Goal: Connect with others: Connect with others

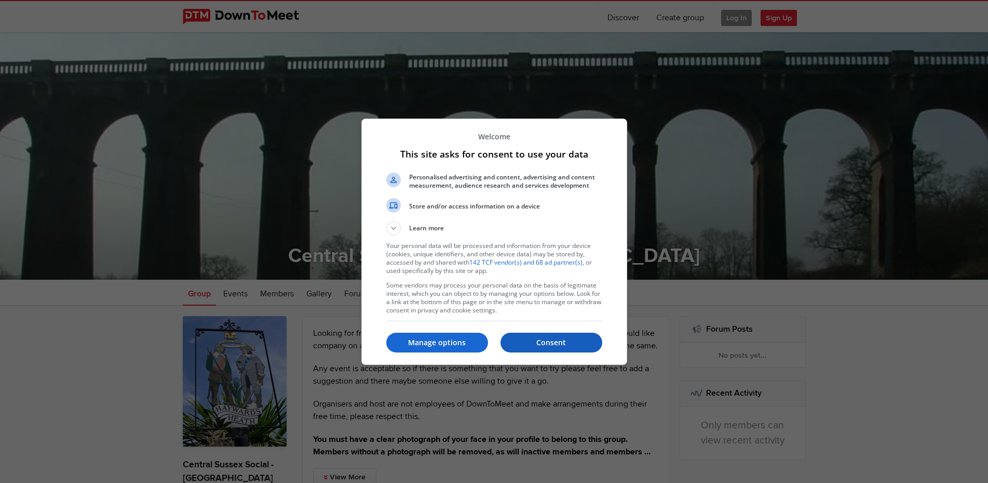
click at [547, 341] on p "Consent" at bounding box center [552, 342] width 102 height 10
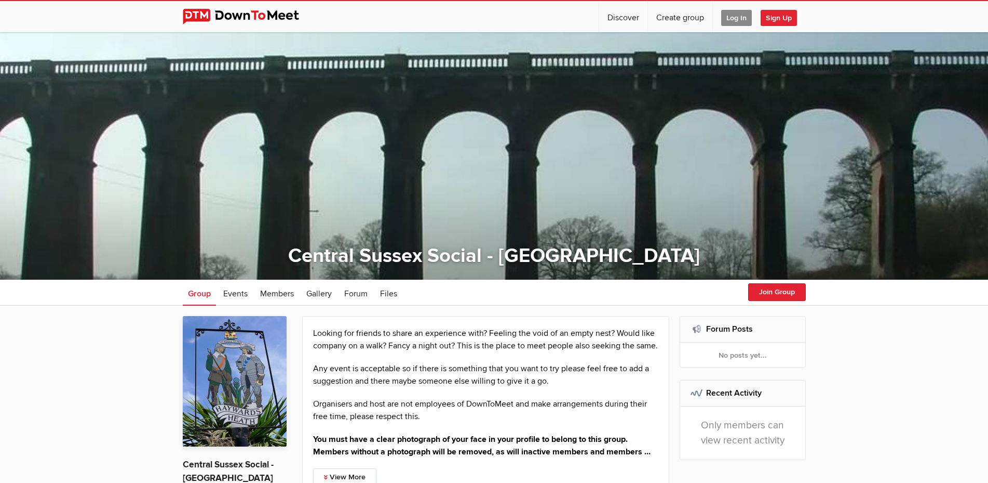
click at [734, 13] on span "Log In" at bounding box center [737, 18] width 31 height 16
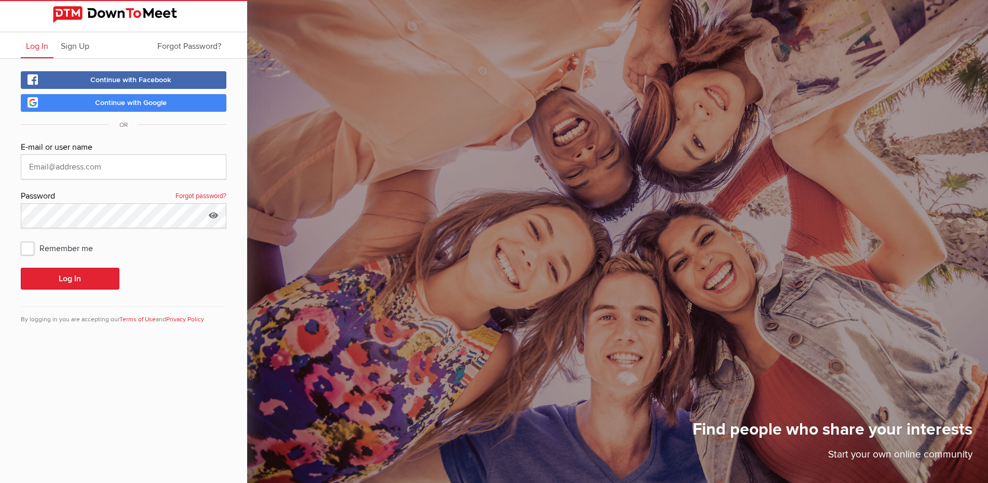
type input "[PERSON_NAME][EMAIL_ADDRESS][DOMAIN_NAME]"
click at [69, 276] on button "Log In" at bounding box center [70, 279] width 99 height 22
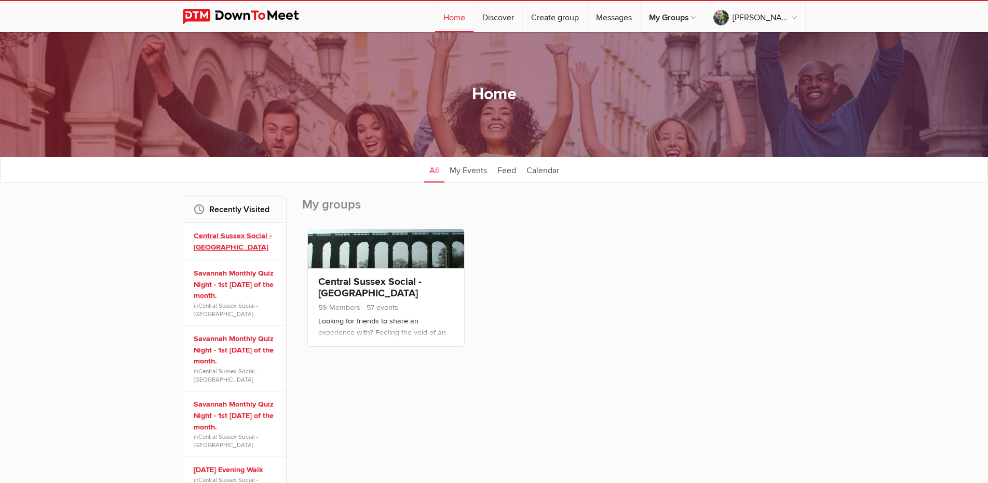
click at [254, 233] on link "Central Sussex Social - [GEOGRAPHIC_DATA]" at bounding box center [236, 241] width 85 height 22
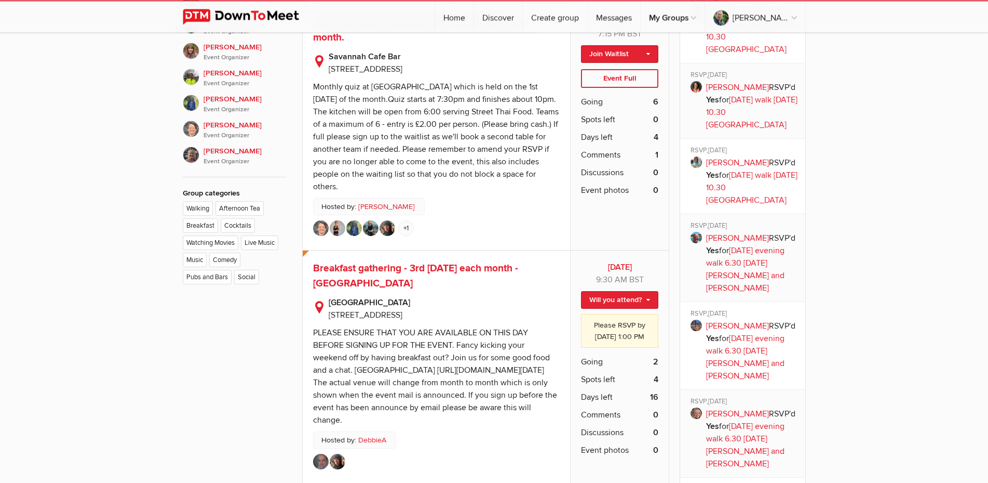
scroll to position [742, 0]
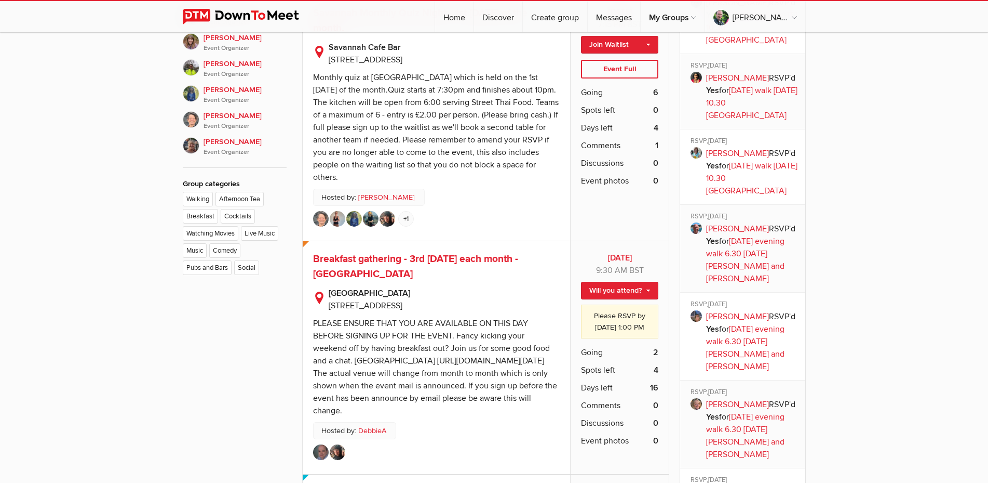
click at [434, 34] on span "Savannah Monthly Quiz Night - 1st [DATE] of the month." at bounding box center [420, 21] width 215 height 28
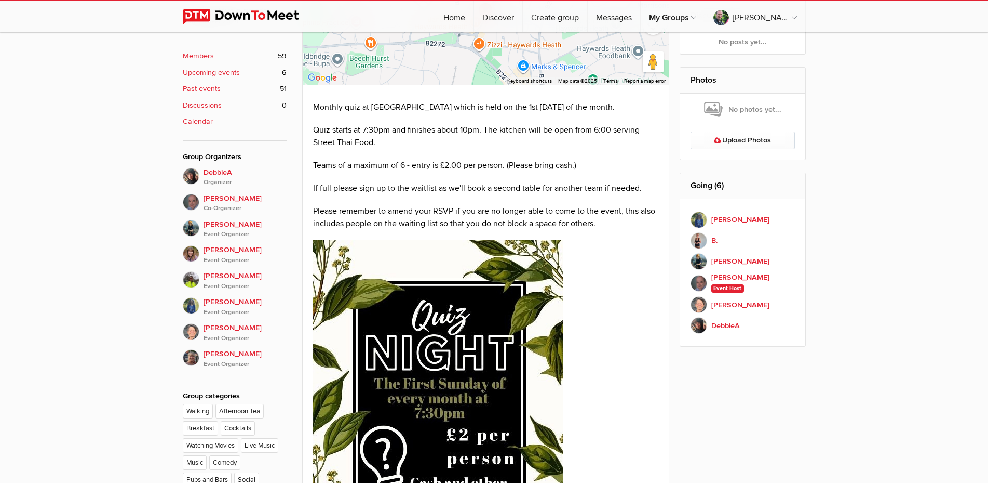
scroll to position [265, 0]
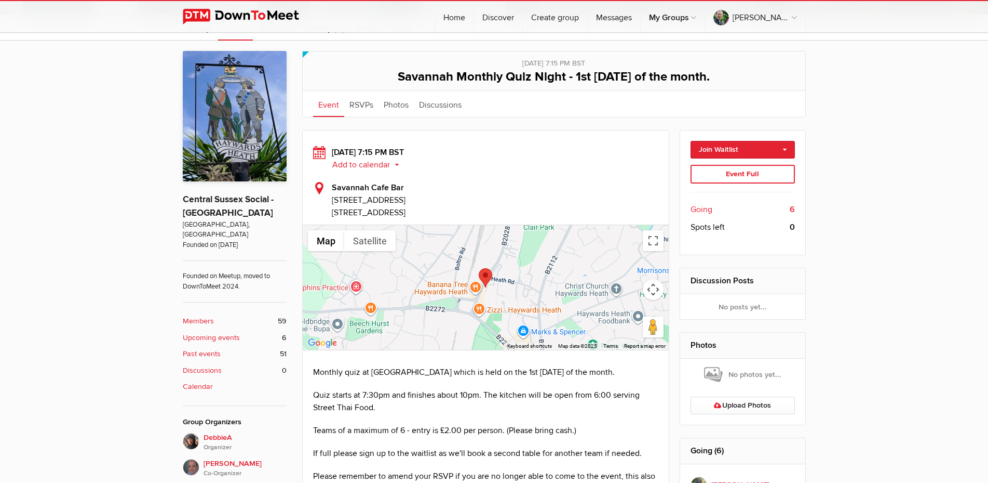
click at [204, 315] on b "Members" at bounding box center [198, 320] width 31 height 11
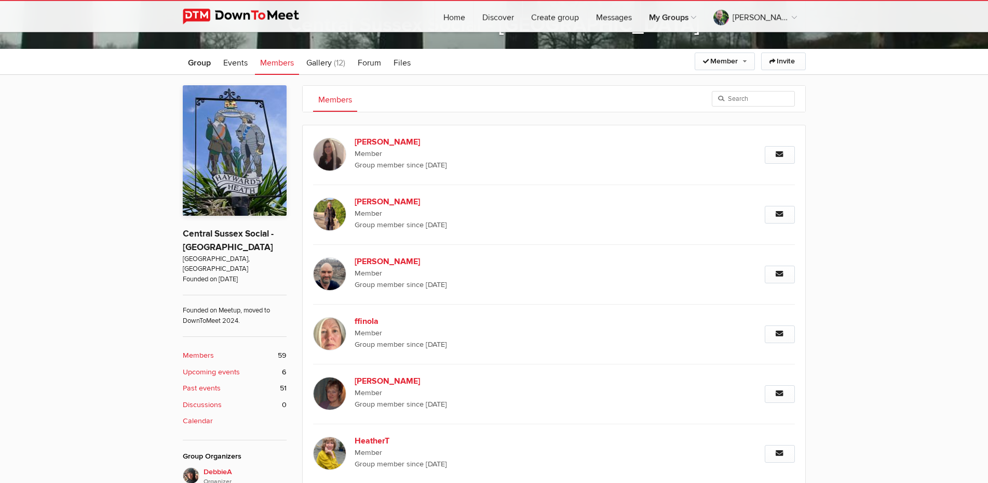
scroll to position [212, 0]
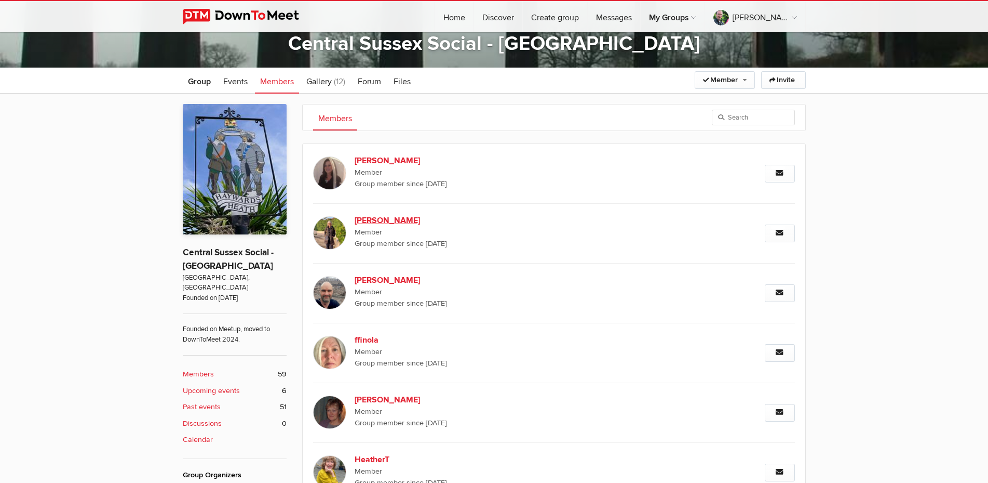
click at [370, 218] on b "[PERSON_NAME]" at bounding box center [444, 220] width 178 height 12
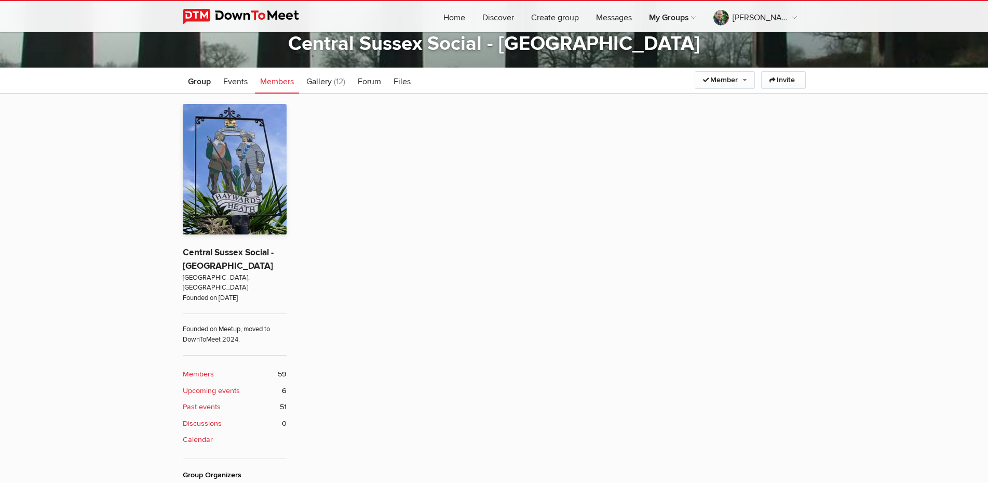
scroll to position [279, 0]
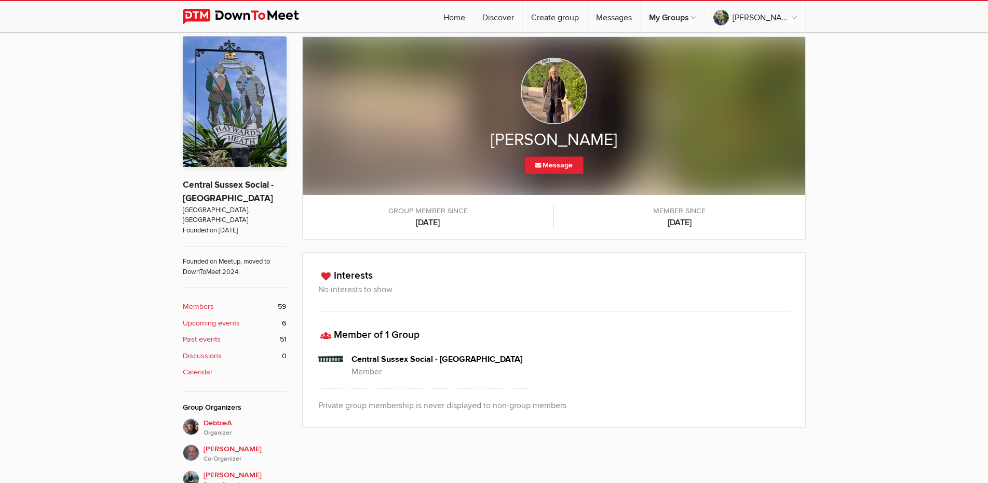
click at [545, 96] on img at bounding box center [554, 91] width 66 height 66
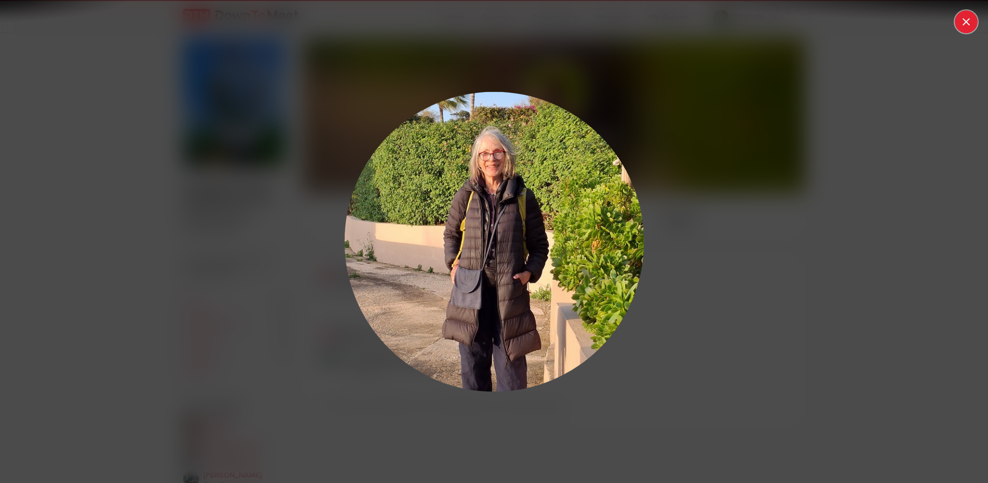
click at [967, 21] on button at bounding box center [966, 21] width 23 height 23
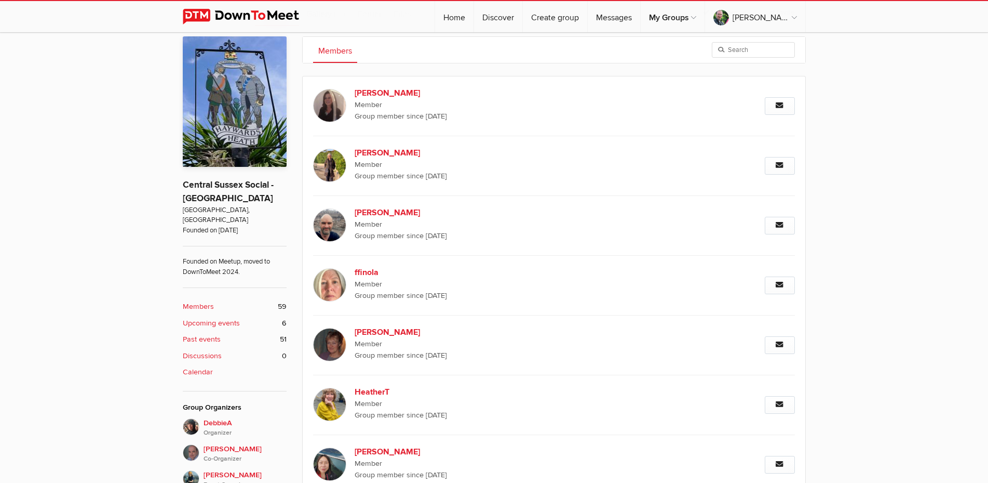
scroll to position [279, 0]
click at [324, 101] on img at bounding box center [329, 105] width 33 height 33
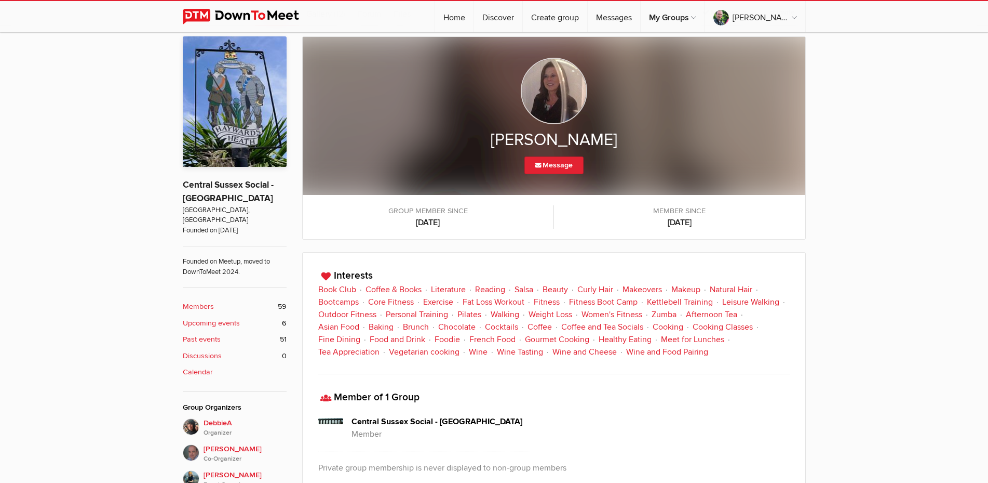
click at [560, 90] on img at bounding box center [554, 91] width 66 height 66
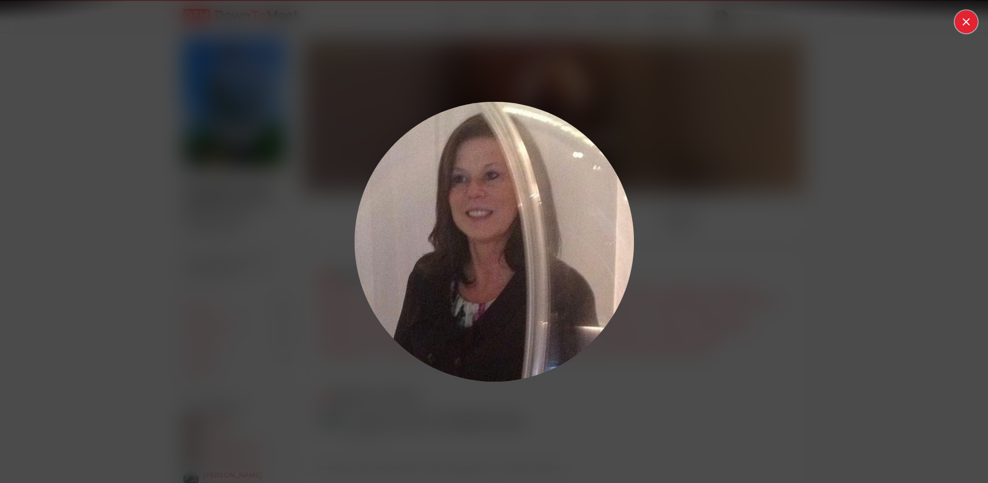
click at [966, 21] on button at bounding box center [966, 21] width 23 height 23
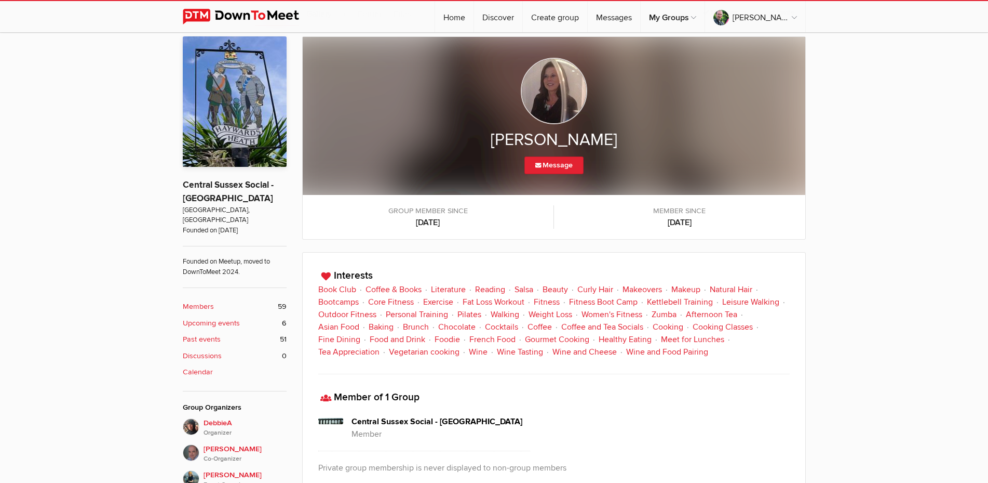
scroll to position [226, 0]
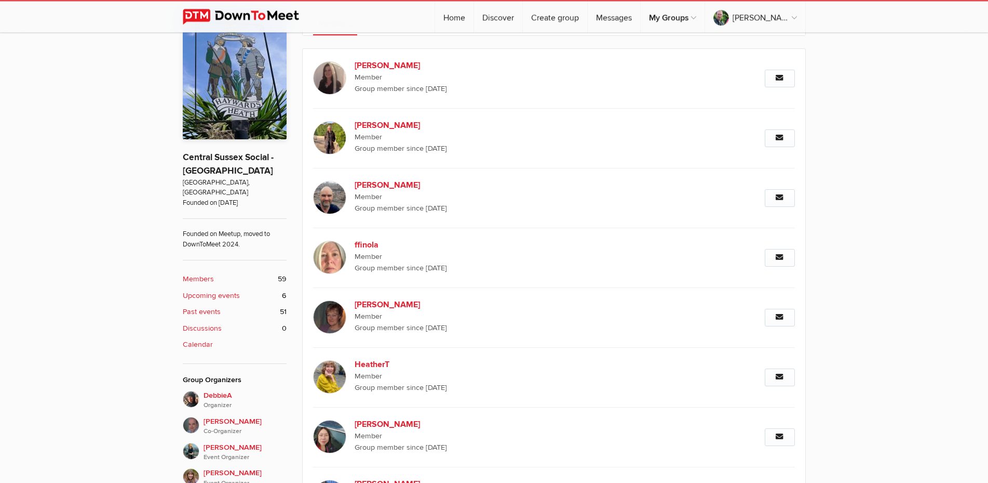
scroll to position [332, 0]
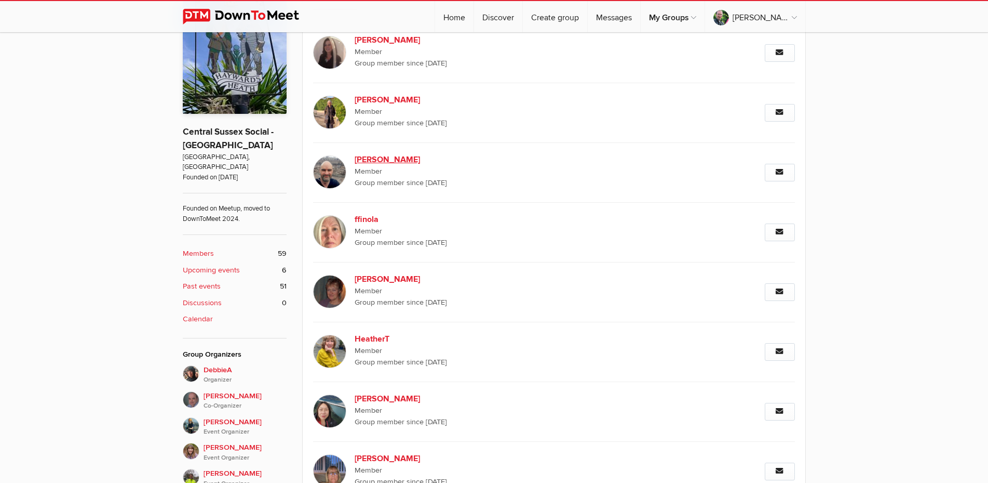
click at [371, 158] on b "[PERSON_NAME]" at bounding box center [444, 159] width 178 height 12
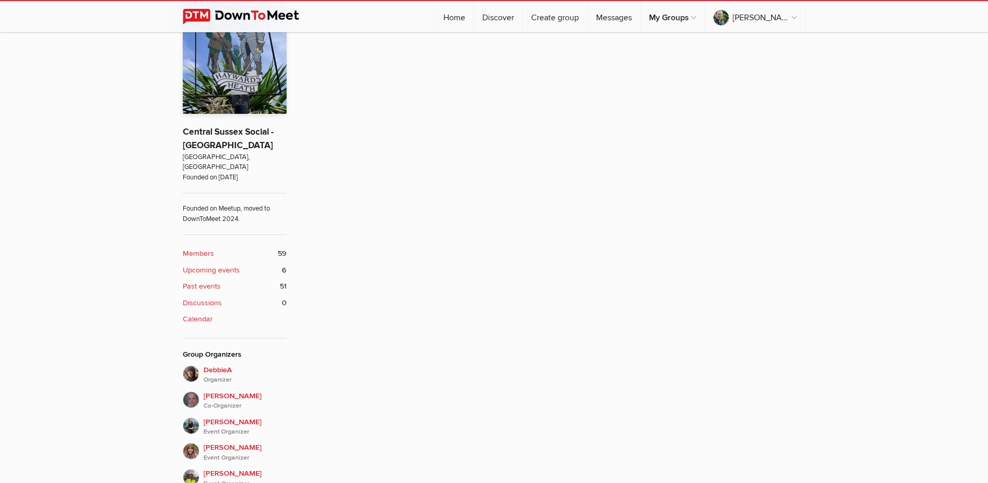
scroll to position [279, 0]
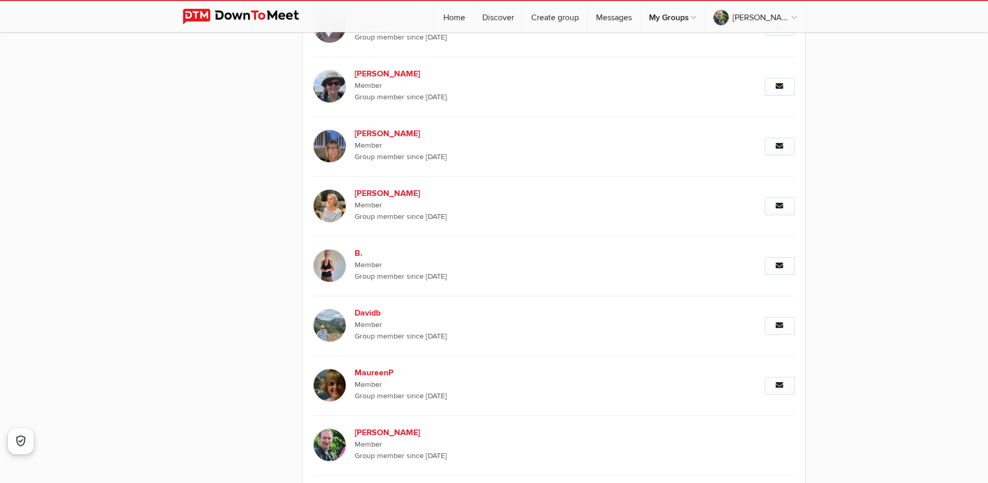
scroll to position [1254, 0]
click at [335, 262] on img at bounding box center [329, 265] width 33 height 33
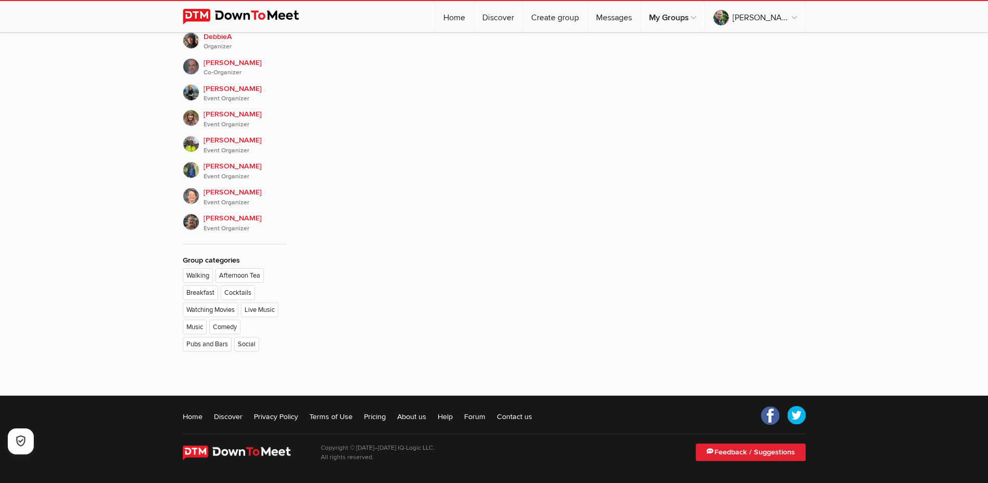
scroll to position [279, 0]
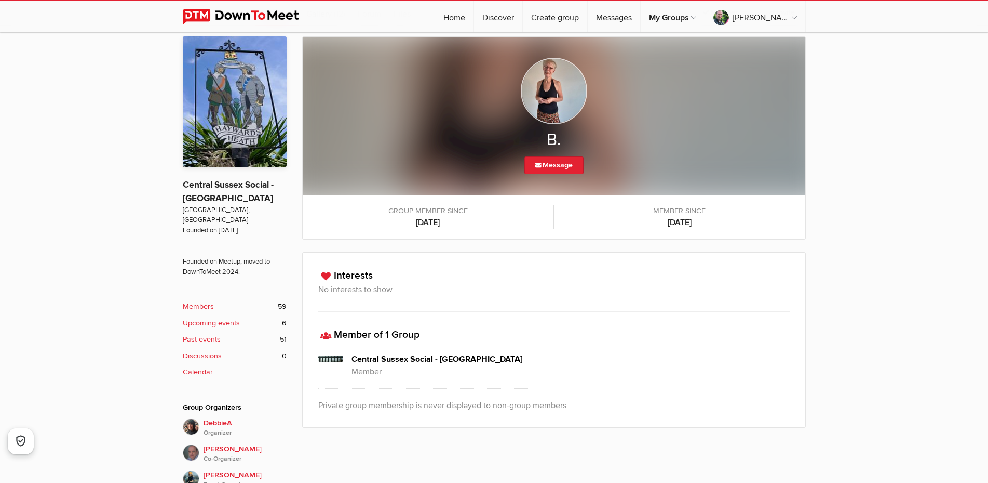
click at [568, 75] on img at bounding box center [554, 91] width 66 height 66
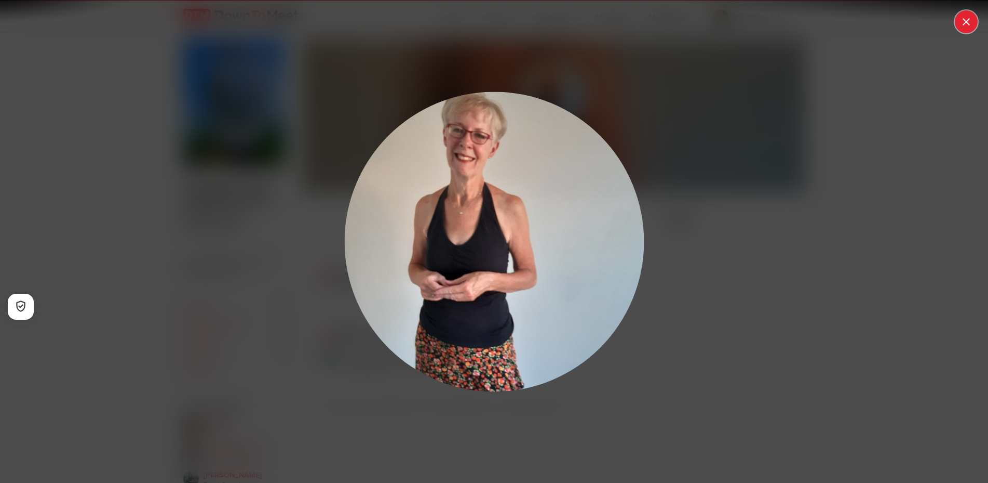
click at [971, 21] on button at bounding box center [966, 21] width 23 height 23
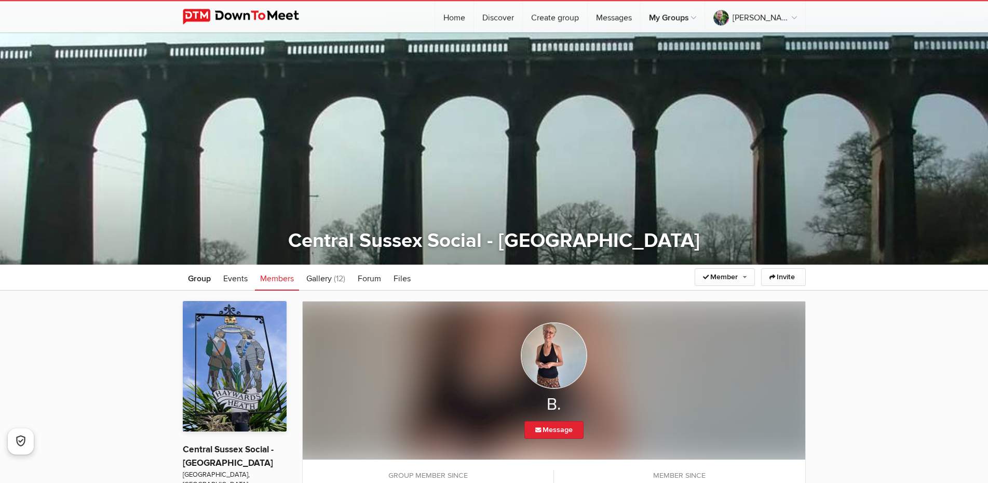
scroll to position [0, 0]
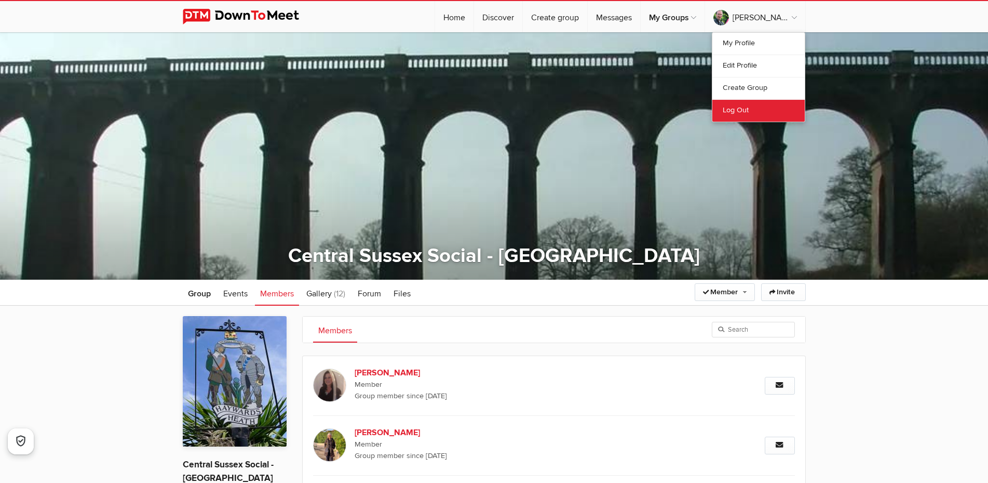
click at [739, 109] on link "Log Out" at bounding box center [759, 110] width 92 height 22
